Goal: Contribute content: Contribute content

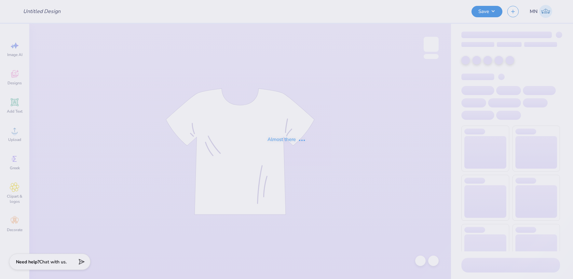
type input "parents weekend 2025"
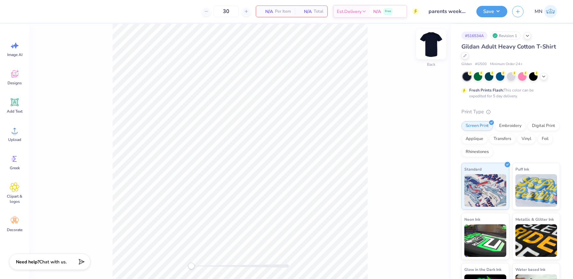
click at [434, 50] on img at bounding box center [431, 44] width 26 height 26
click at [19, 133] on icon at bounding box center [15, 131] width 10 height 10
drag, startPoint x: 428, startPoint y: 43, endPoint x: 422, endPoint y: 44, distance: 5.9
click at [428, 43] on img at bounding box center [431, 44] width 13 height 13
click at [20, 130] on div "Upload" at bounding box center [14, 134] width 23 height 24
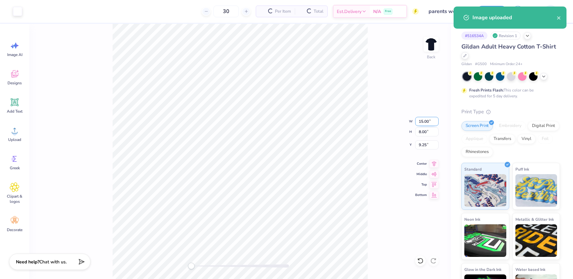
click at [427, 123] on input "15.00" at bounding box center [426, 121] width 23 height 9
type input "11"
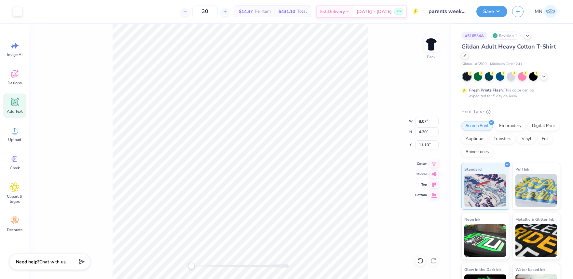
drag, startPoint x: 15, startPoint y: 106, endPoint x: 20, endPoint y: 110, distance: 6.3
click at [15, 106] on icon at bounding box center [15, 102] width 10 height 10
type input "6.00"
type input "1.74"
type input "12.38"
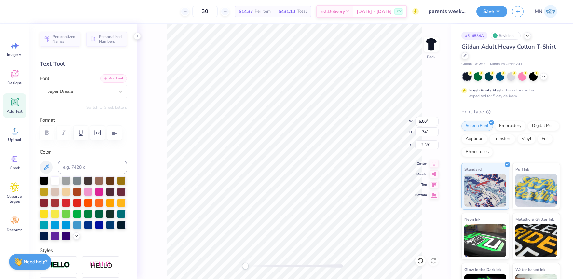
click at [114, 78] on button "Add Font" at bounding box center [113, 78] width 27 height 8
click at [109, 80] on button "Add Font" at bounding box center [113, 78] width 27 height 8
type textarea "Parents we"
click at [117, 78] on button "Add Font" at bounding box center [113, 78] width 27 height 8
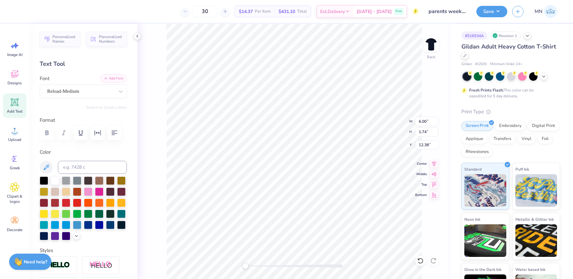
click at [118, 77] on button "Add Font" at bounding box center [113, 78] width 27 height 8
type textarea "Parents weEKEND"
click at [334, 155] on li "Duplicate" at bounding box center [349, 156] width 51 height 13
type input "9.64"
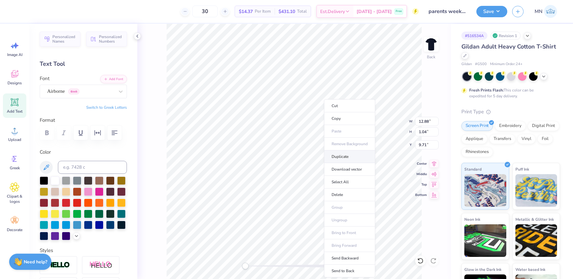
type input "0.78"
type input "11.20"
type textarea "[GEOGRAPHIC_DATA], [GEOGRAPHIC_DATA] 2025"
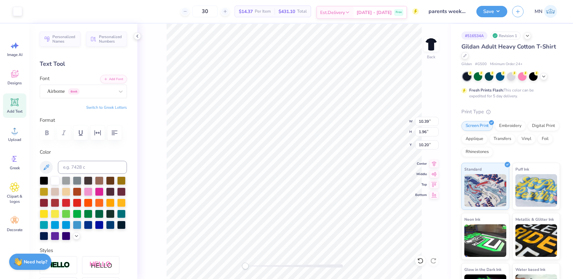
type input "11.95"
type input "2.16"
type input "10.12"
click at [304, 207] on li "Group" at bounding box center [314, 207] width 51 height 13
click at [424, 121] on input "11.95" at bounding box center [426, 121] width 23 height 9
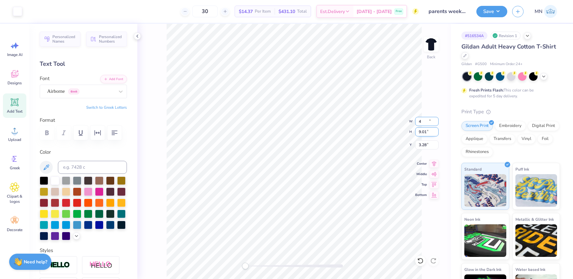
type input "4"
click at [425, 123] on input "1.34" at bounding box center [426, 121] width 23 height 9
type input "3"
click at [426, 122] on input "6.72" at bounding box center [426, 121] width 23 height 9
type input "3"
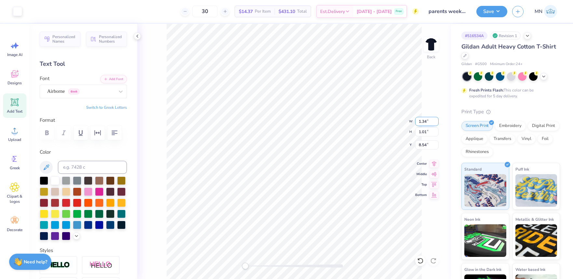
click at [425, 123] on input "1.34" at bounding box center [426, 121] width 23 height 9
type input "3"
click at [423, 143] on input "7.91" at bounding box center [426, 144] width 23 height 9
type input "3"
drag, startPoint x: 434, startPoint y: 44, endPoint x: 402, endPoint y: 7, distance: 49.4
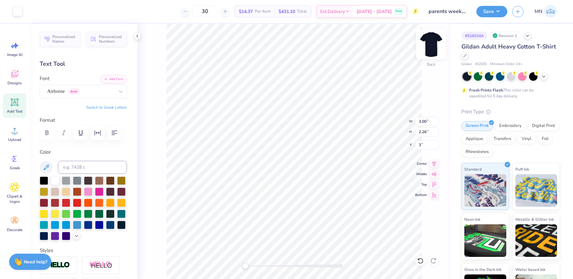
click at [434, 44] on img at bounding box center [431, 44] width 26 height 26
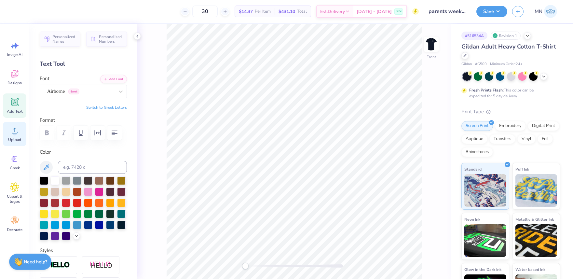
click at [20, 130] on div "Upload" at bounding box center [14, 134] width 23 height 24
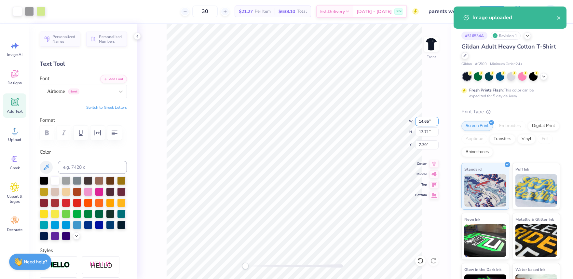
click at [428, 119] on input "14.65" at bounding box center [426, 121] width 23 height 9
type input "12"
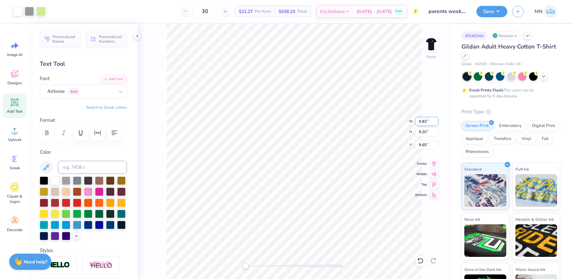
drag, startPoint x: 429, startPoint y: 122, endPoint x: 423, endPoint y: 123, distance: 5.5
click at [428, 122] on input "9.83" at bounding box center [426, 121] width 23 height 9
click at [424, 121] on input "9.83" at bounding box center [426, 121] width 23 height 9
type input "12.5"
click at [427, 121] on input "14.65" at bounding box center [426, 121] width 23 height 9
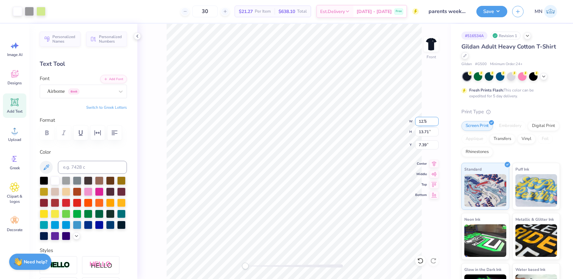
type input "12.5"
click at [423, 124] on input "10.67" at bounding box center [426, 121] width 23 height 9
type input "12.5"
click at [427, 123] on input "14.65" at bounding box center [426, 121] width 23 height 9
type input "12.5"
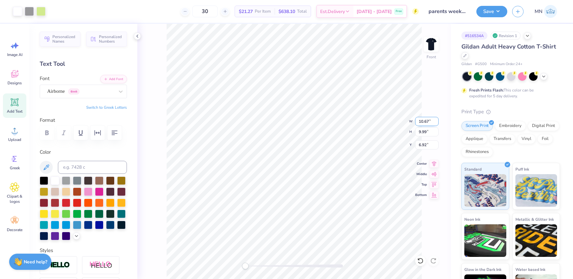
click at [427, 123] on input "10.67" at bounding box center [426, 121] width 23 height 9
type input "11.5"
click at [422, 123] on input "12.40" at bounding box center [426, 121] width 23 height 9
type input "12"
click at [430, 120] on input "11.62" at bounding box center [426, 121] width 23 height 9
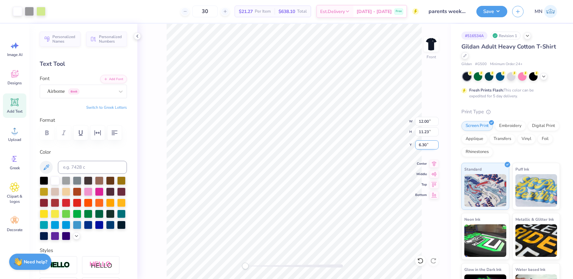
click at [428, 147] on input "6.30" at bounding box center [426, 144] width 23 height 9
type input "3"
click at [483, 13] on button "Save" at bounding box center [492, 10] width 31 height 11
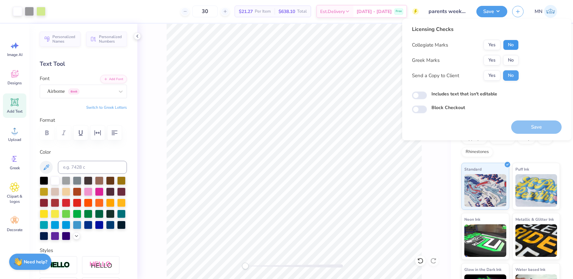
click at [511, 47] on button "No" at bounding box center [511, 45] width 16 height 10
drag, startPoint x: 499, startPoint y: 56, endPoint x: 524, endPoint y: 115, distance: 63.5
click at [499, 57] on button "Yes" at bounding box center [492, 60] width 17 height 10
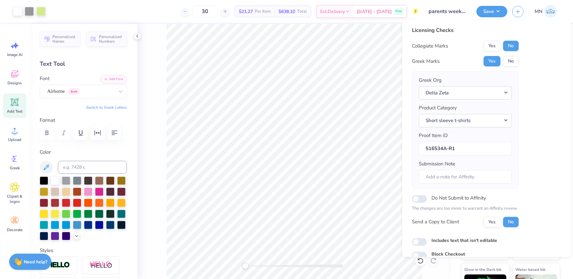
scroll to position [30, 0]
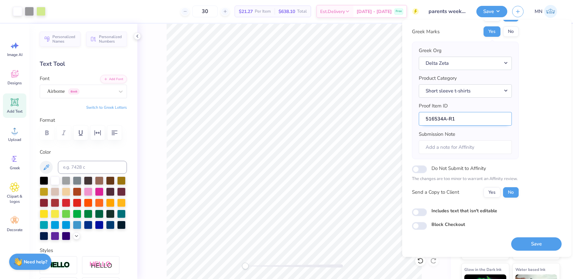
drag, startPoint x: 533, startPoint y: 246, endPoint x: 437, endPoint y: 117, distance: 161.7
click at [533, 246] on button "Save" at bounding box center [537, 243] width 50 height 13
